Goal: Task Accomplishment & Management: Manage account settings

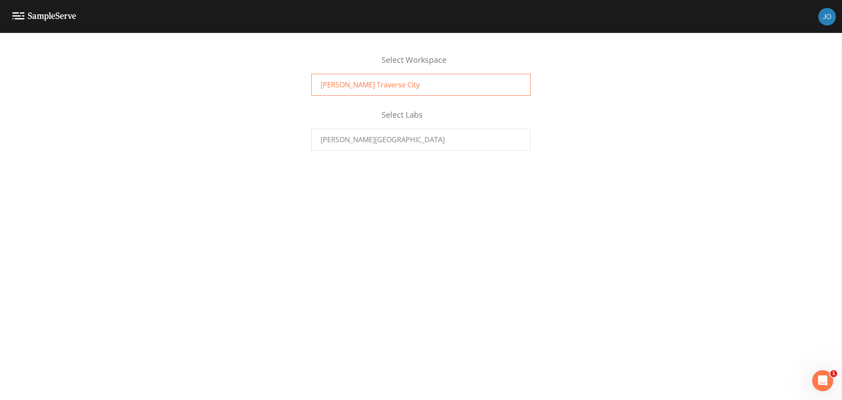
click at [398, 89] on div "[PERSON_NAME] Traverse City" at bounding box center [420, 85] width 219 height 22
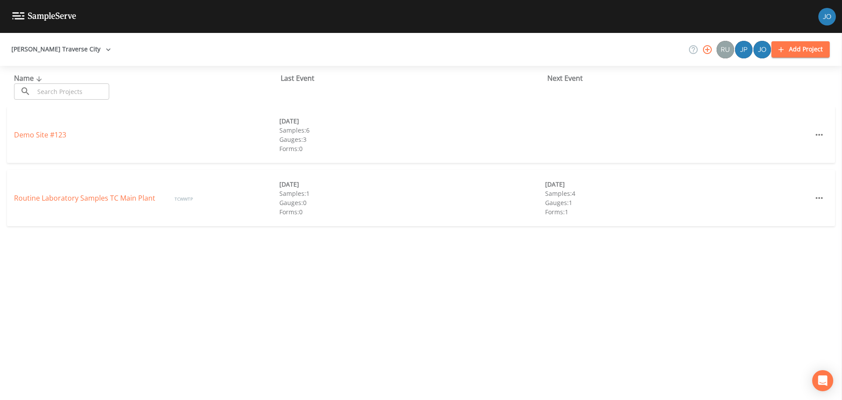
click at [708, 52] on icon "button" at bounding box center [707, 49] width 11 height 11
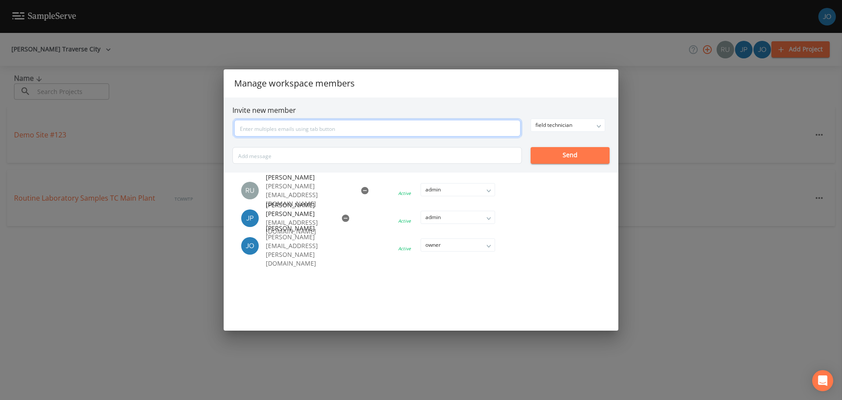
click at [300, 128] on input "text" at bounding box center [377, 128] width 286 height 17
type input "[PERSON_NAME][EMAIL_ADDRESS][DOMAIN_NAME]"
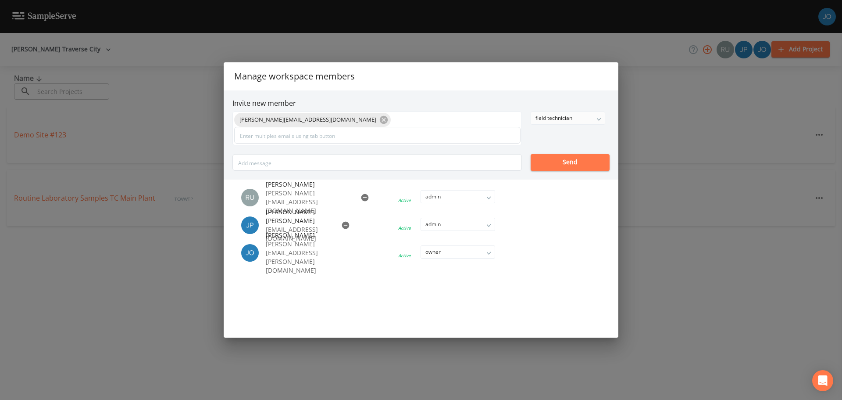
click at [561, 119] on div "field technician" at bounding box center [568, 118] width 74 height 12
click at [558, 133] on button "owner" at bounding box center [568, 135] width 74 height 13
click at [556, 118] on div "owner" at bounding box center [568, 118] width 74 height 12
click at [556, 116] on div "owner" at bounding box center [568, 118] width 74 height 12
click at [554, 94] on div "Invite new member [PERSON_NAME][EMAIL_ADDRESS][DOMAIN_NAME] owner owner admin f…" at bounding box center [421, 134] width 395 height 89
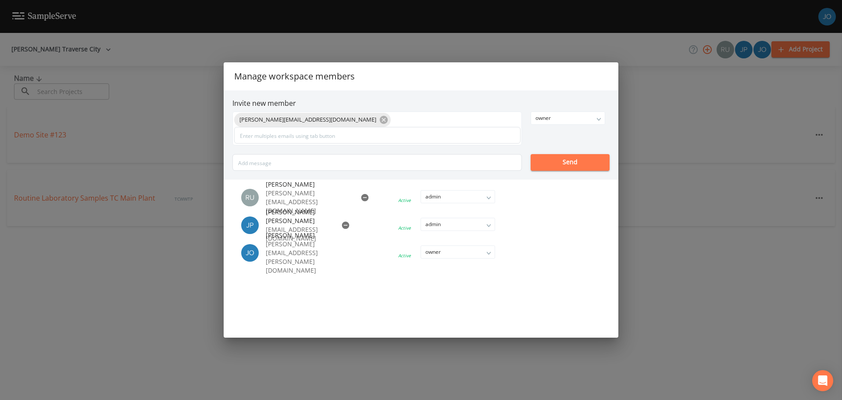
click at [450, 96] on div "Invite new member [PERSON_NAME][EMAIL_ADDRESS][DOMAIN_NAME] owner owner admin f…" at bounding box center [421, 134] width 395 height 89
click at [412, 119] on div "[PERSON_NAME][EMAIL_ADDRESS][DOMAIN_NAME]" at bounding box center [376, 128] width 289 height 34
click at [381, 139] on input "text" at bounding box center [377, 135] width 286 height 17
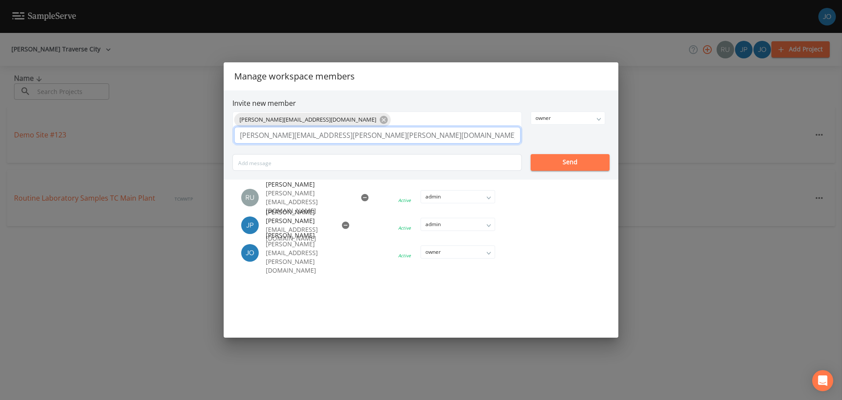
type input "[PERSON_NAME][EMAIL_ADDRESS][PERSON_NAME][PERSON_NAME][DOMAIN_NAME]"
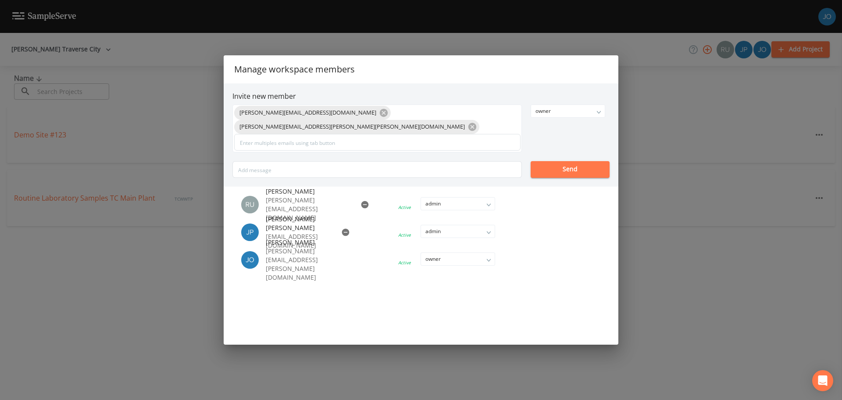
click at [557, 135] on div "[PERSON_NAME][EMAIL_ADDRESS][DOMAIN_NAME] [PERSON_NAME][DOMAIN_NAME][EMAIL_ADDR…" at bounding box center [420, 140] width 377 height 73
click at [579, 164] on button "Send" at bounding box center [570, 169] width 79 height 17
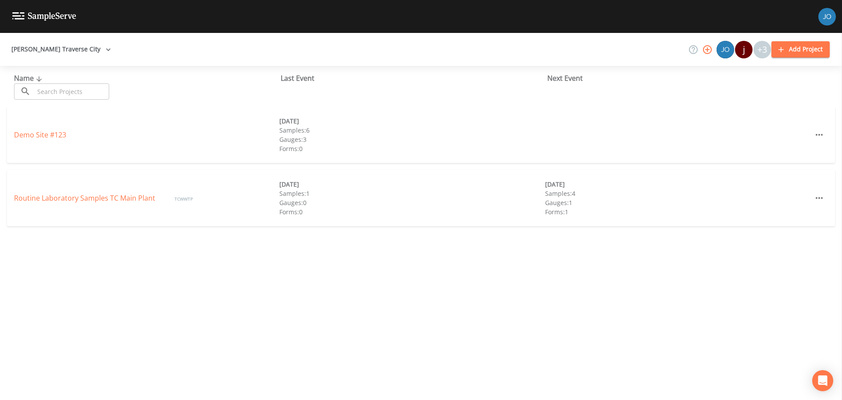
click at [762, 43] on div "+3" at bounding box center [762, 50] width 18 height 18
